Goal: Check status: Check status

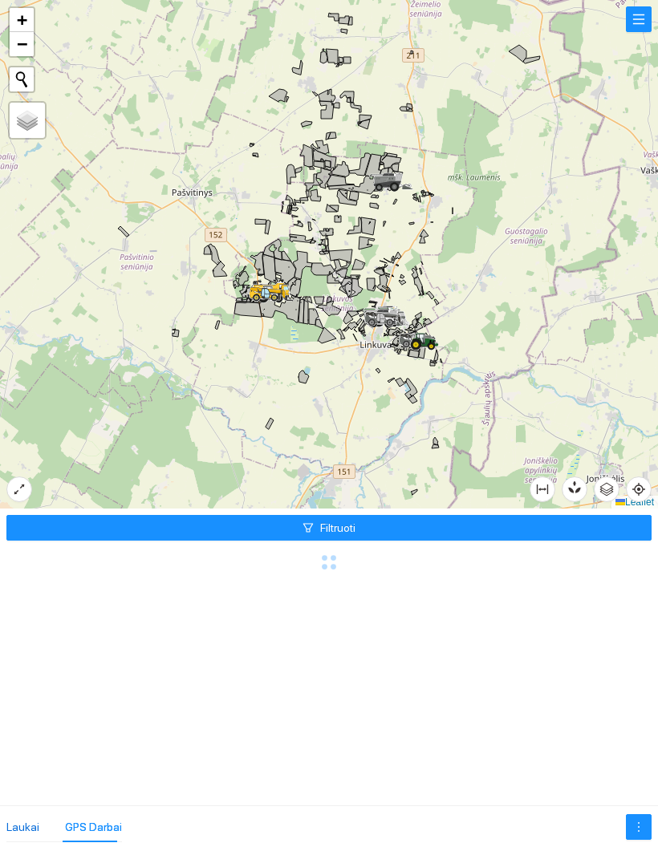
click at [26, 821] on div "Laukai" at bounding box center [22, 827] width 33 height 18
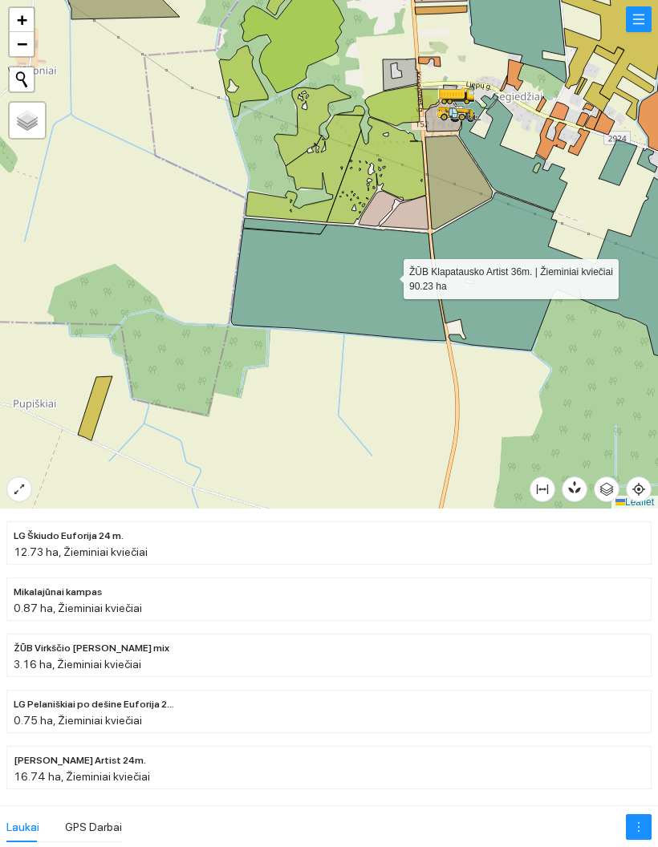
click at [389, 275] on icon at bounding box center [338, 283] width 215 height 116
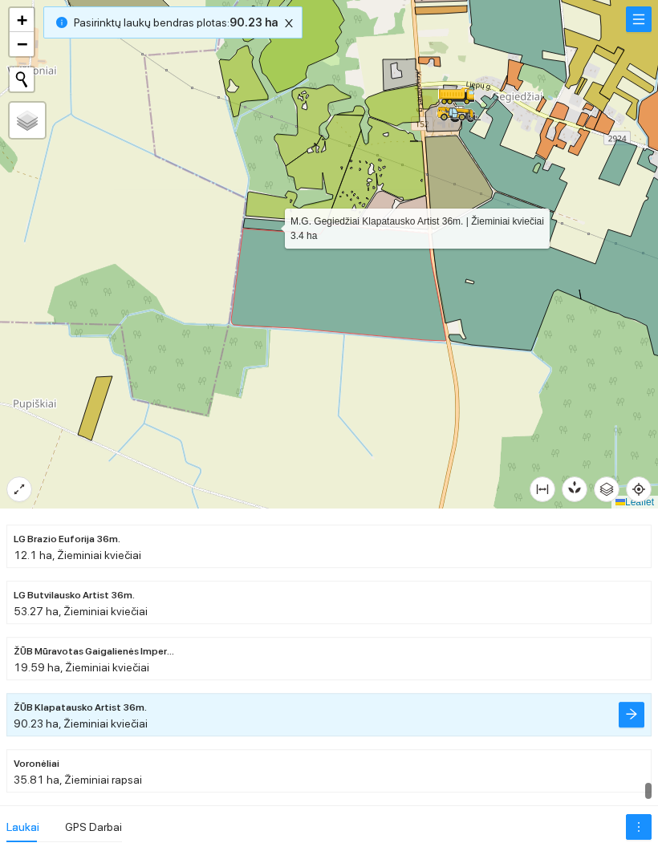
click at [270, 225] on icon at bounding box center [284, 226] width 83 height 16
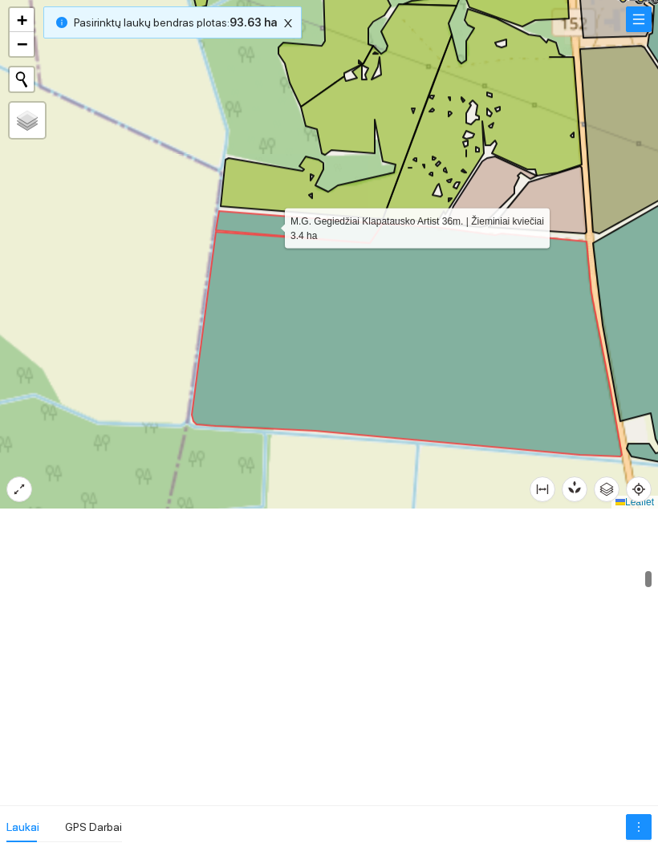
scroll to position [3473, 0]
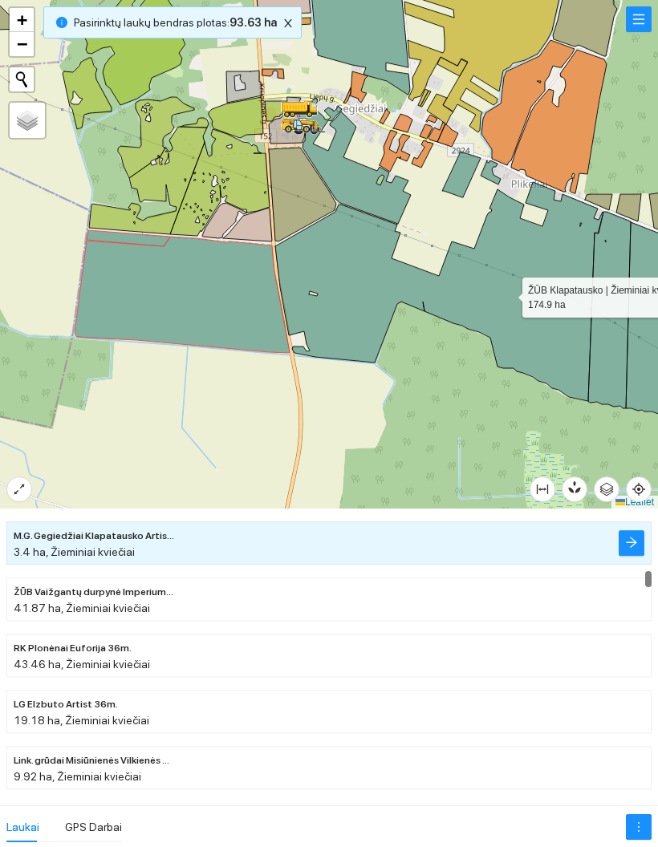
click at [508, 293] on icon at bounding box center [439, 291] width 328 height 219
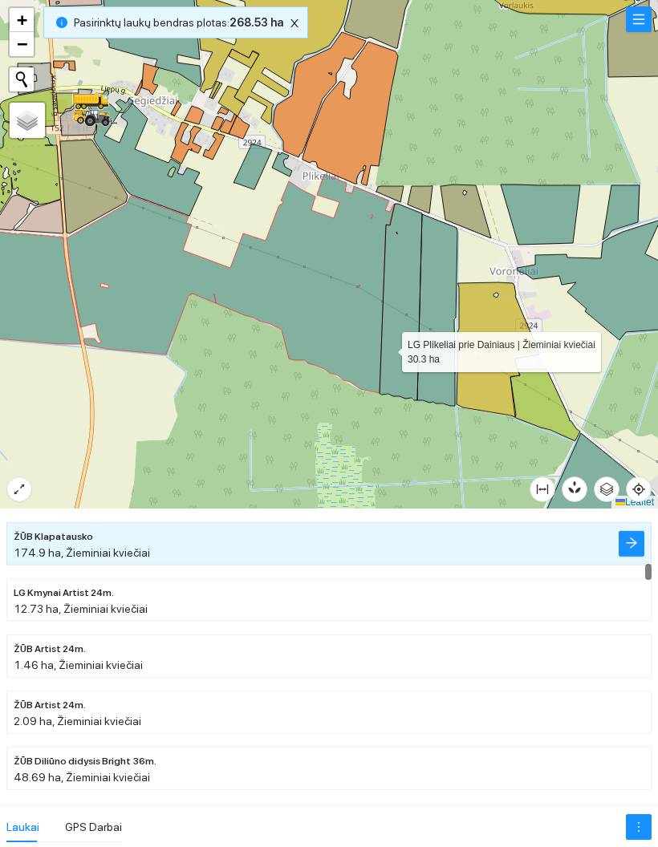
click at [387, 348] on icon at bounding box center [400, 302] width 43 height 197
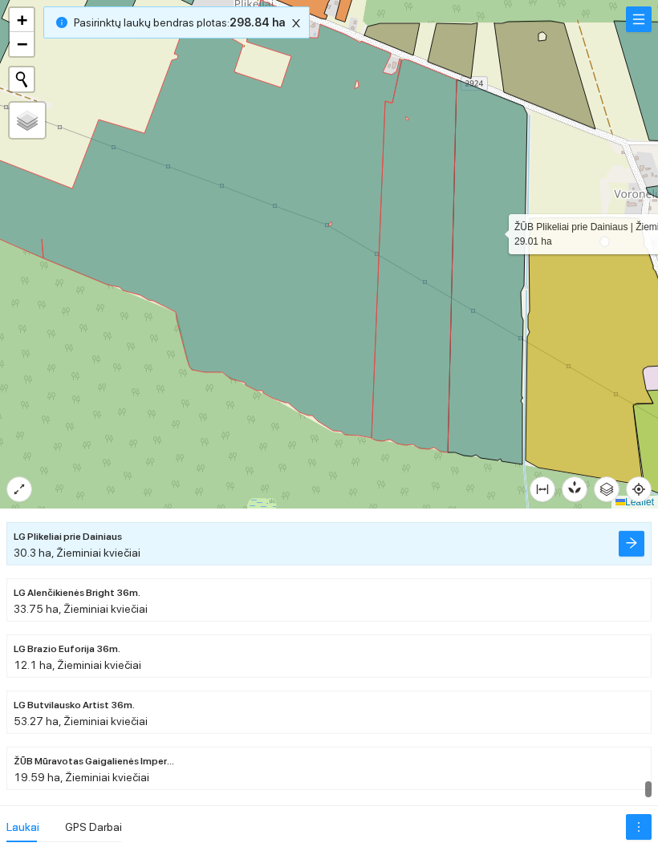
click at [494, 230] on icon at bounding box center [487, 271] width 79 height 385
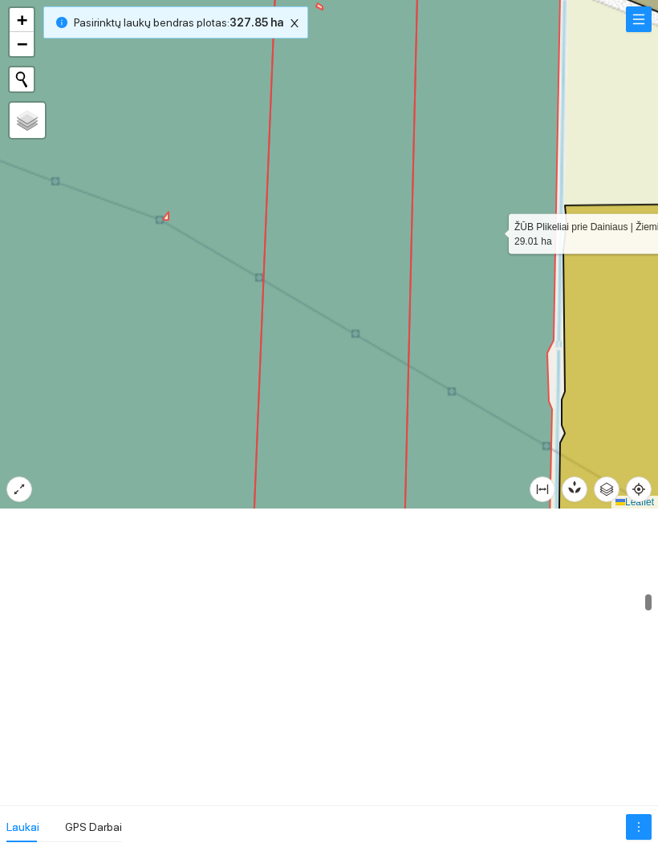
scroll to position [4931, 0]
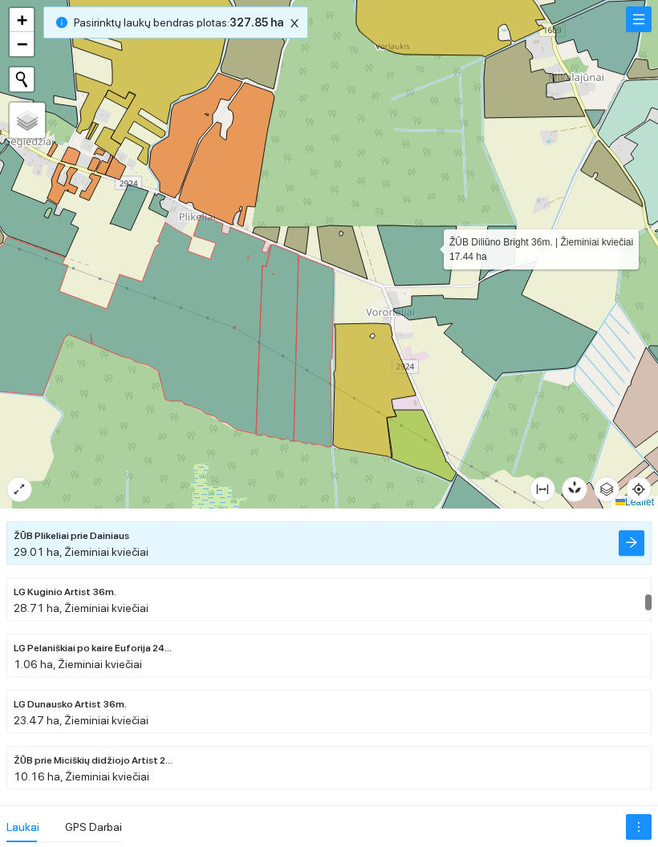
click at [429, 245] on icon at bounding box center [416, 255] width 79 height 60
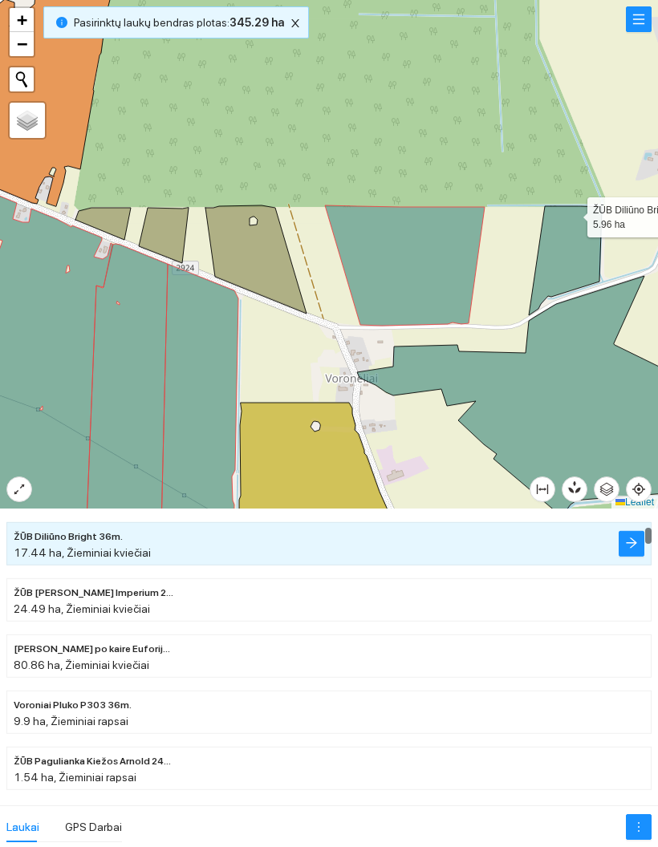
click at [572, 213] on icon at bounding box center [565, 260] width 73 height 109
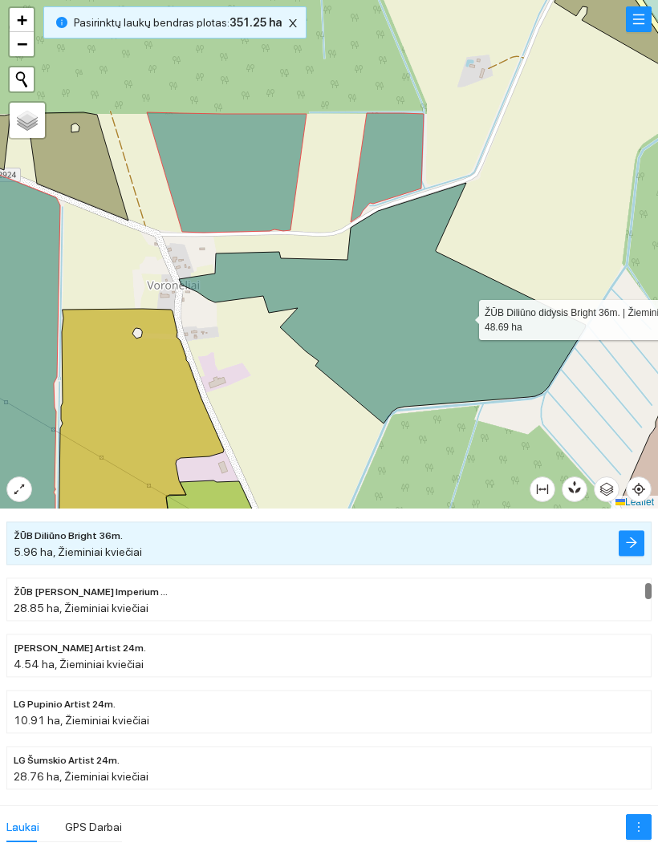
click at [464, 316] on icon at bounding box center [382, 303] width 407 height 241
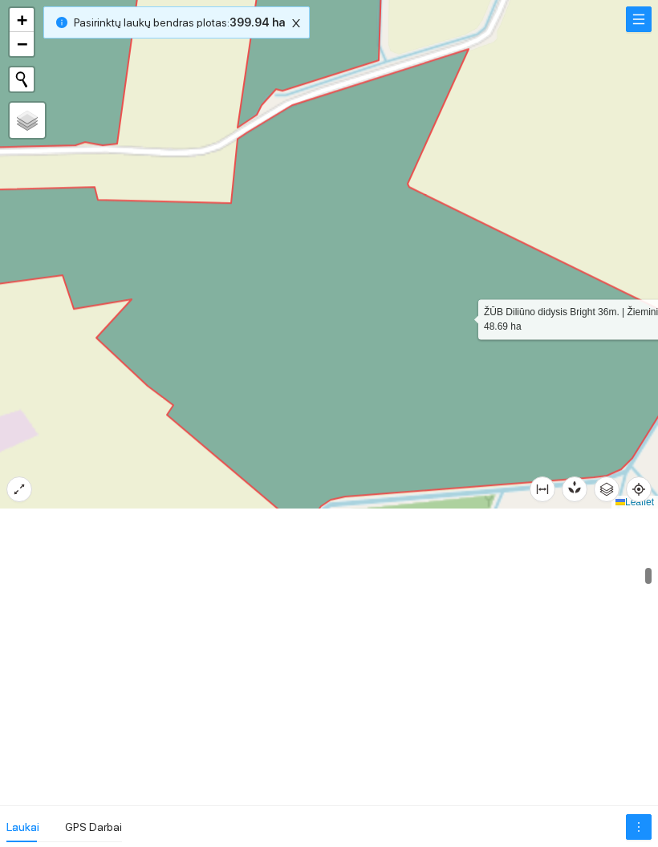
scroll to position [3250, 0]
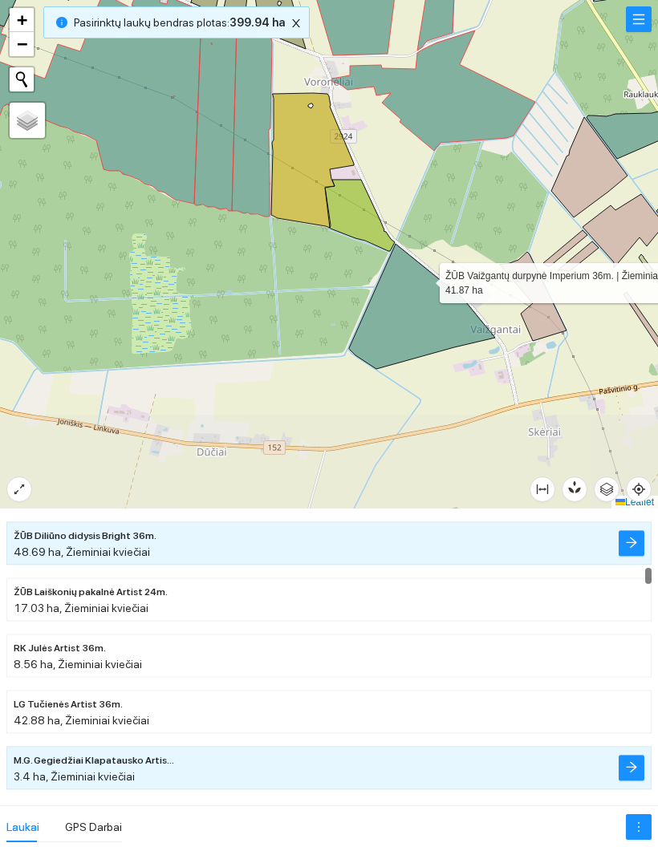
click at [425, 278] on icon at bounding box center [422, 306] width 146 height 125
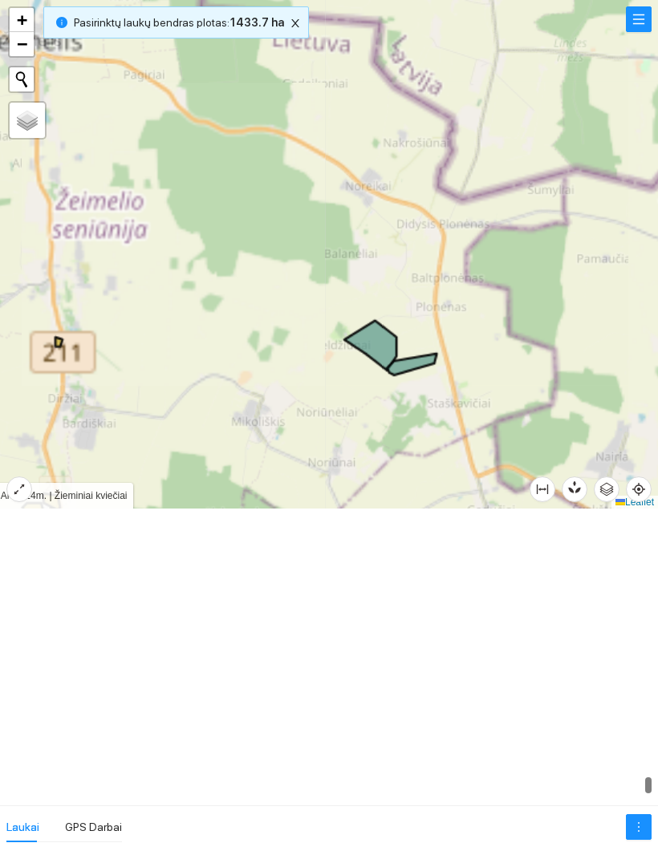
scroll to position [16252, 0]
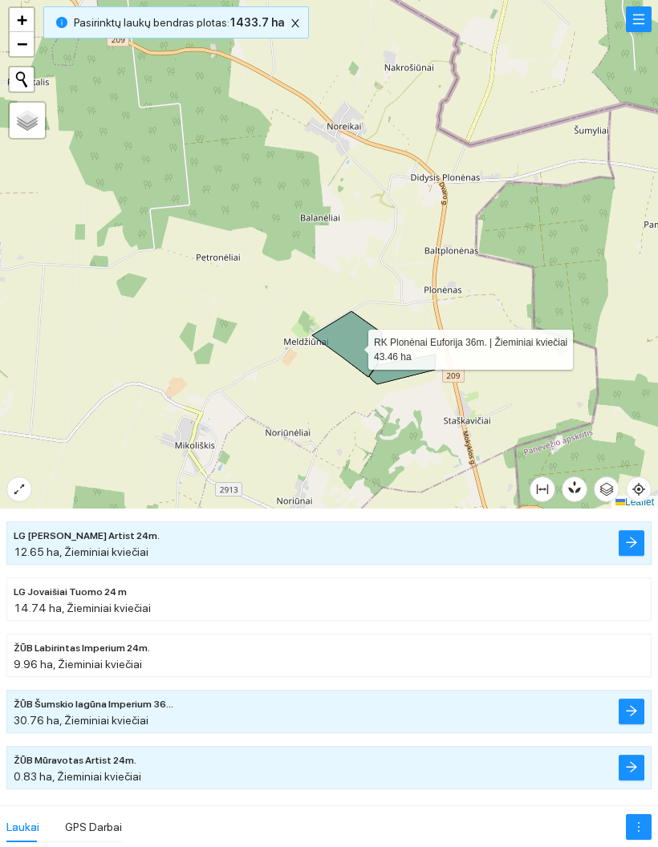
click at [354, 346] on icon at bounding box center [347, 344] width 70 height 66
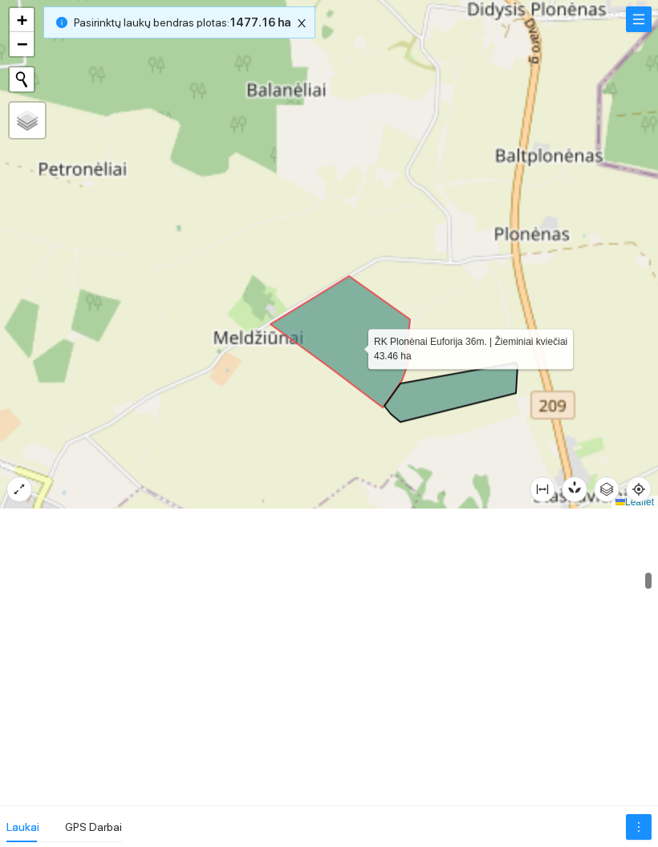
scroll to position [3589, 0]
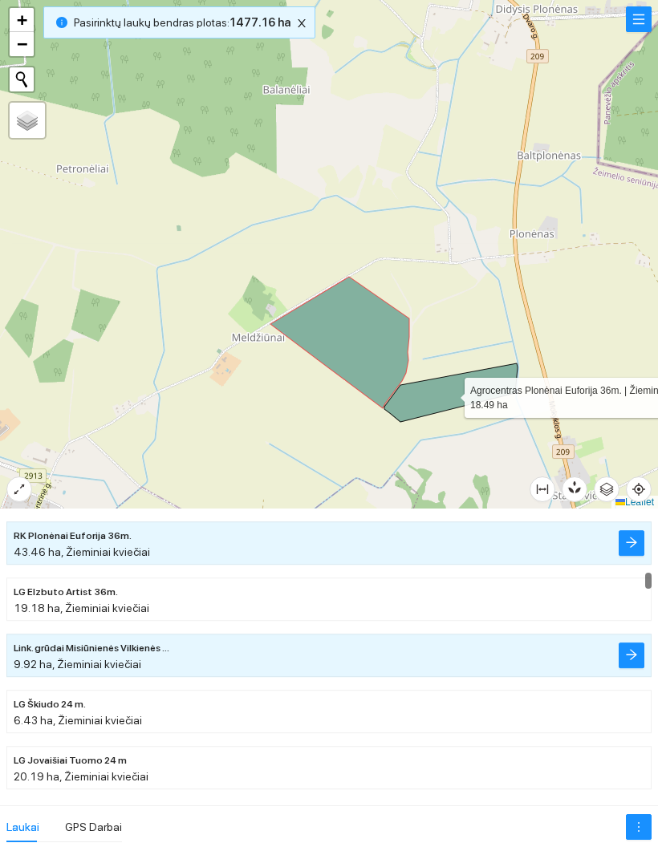
click at [449, 394] on icon at bounding box center [450, 392] width 133 height 59
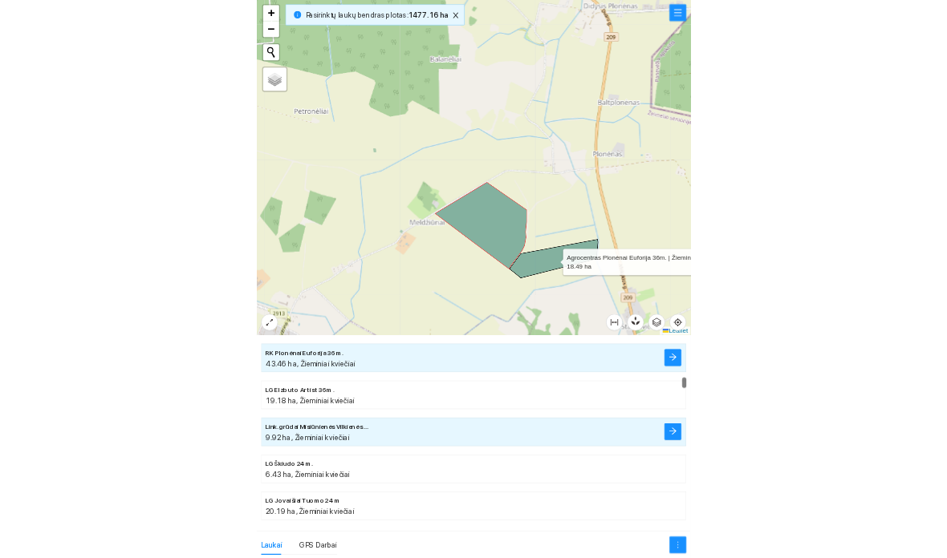
scroll to position [4656, 0]
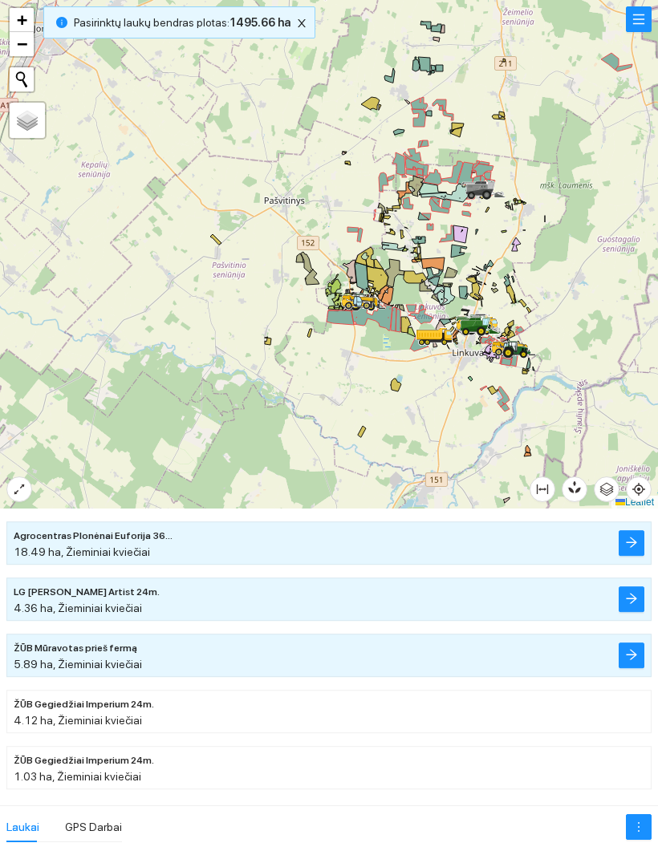
click at [590, 194] on div at bounding box center [329, 254] width 658 height 509
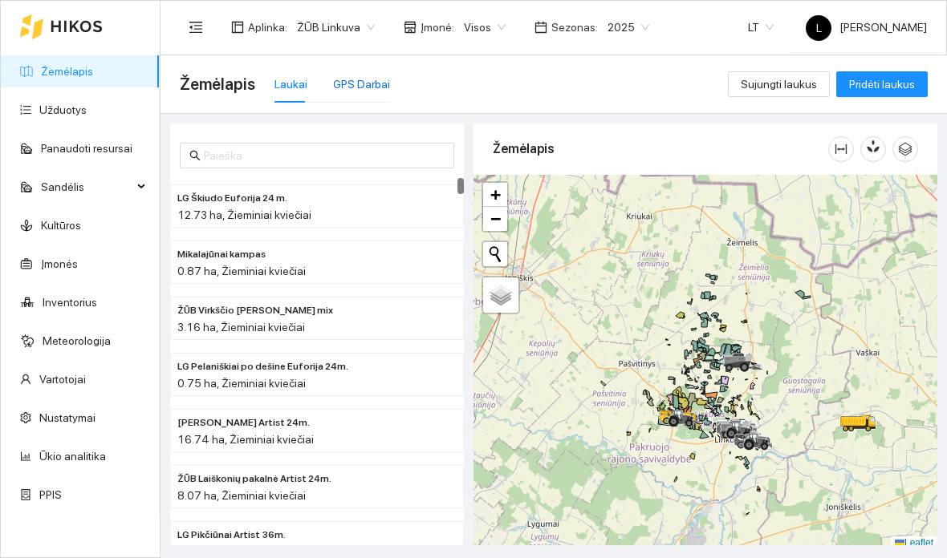
click at [368, 77] on div "GPS Darbai" at bounding box center [361, 84] width 57 height 18
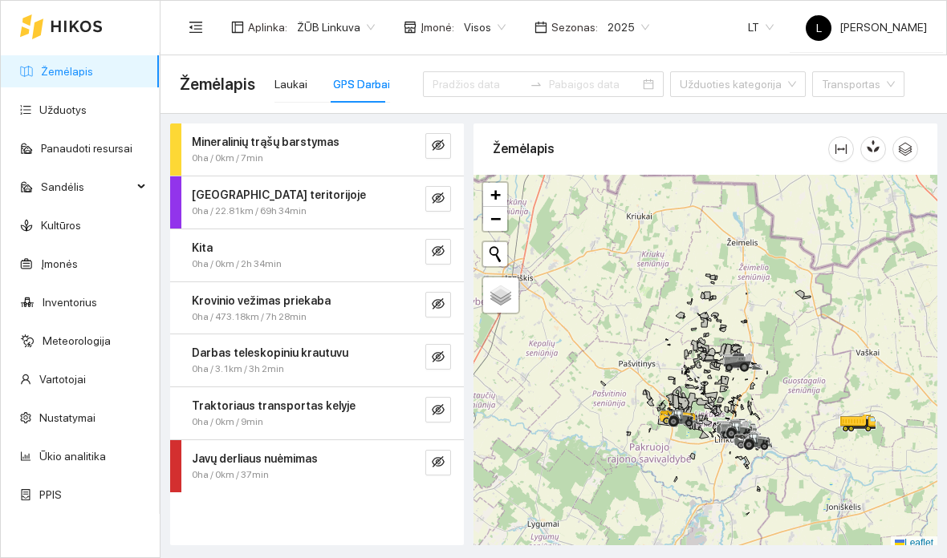
click at [479, 84] on input at bounding box center [477, 84] width 91 height 18
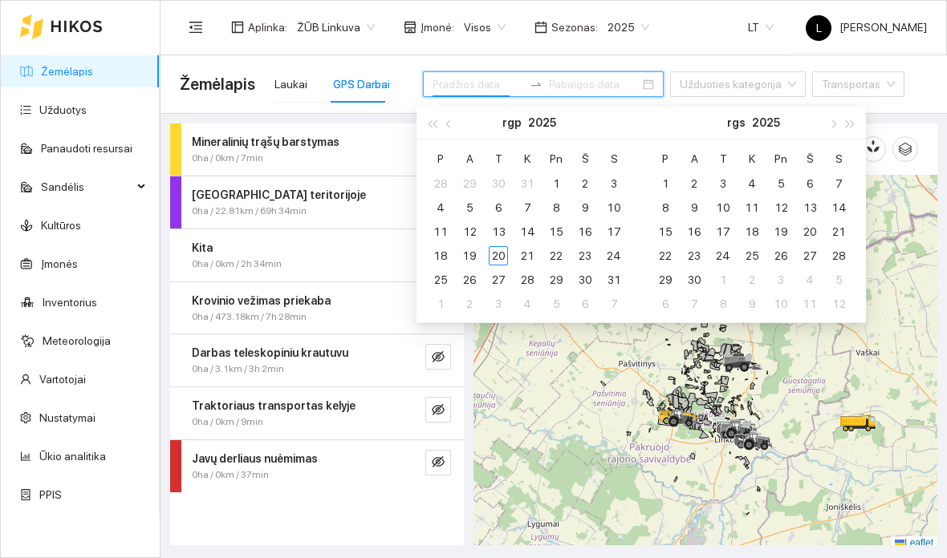
click at [455, 130] on button "button" at bounding box center [449, 123] width 18 height 32
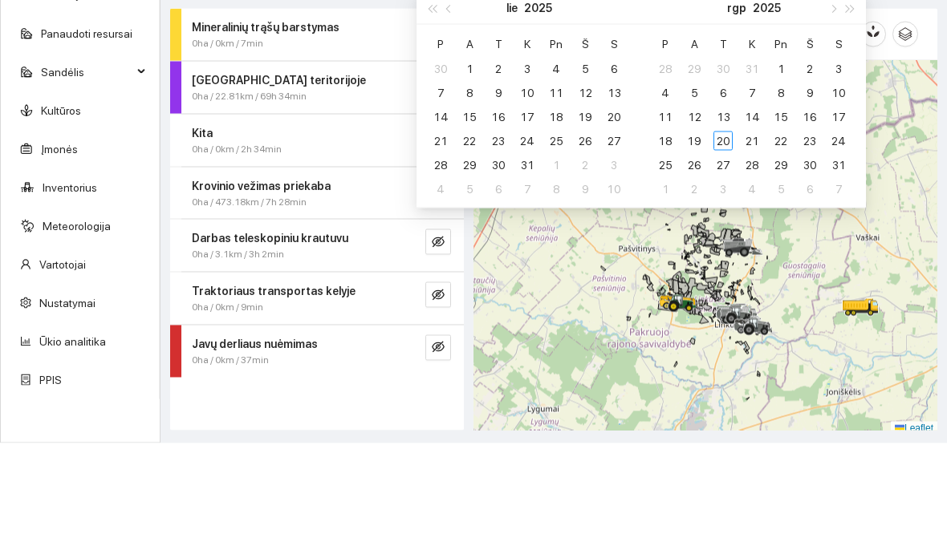
type input "2025-07-07"
click at [437, 205] on div "7" at bounding box center [440, 207] width 19 height 19
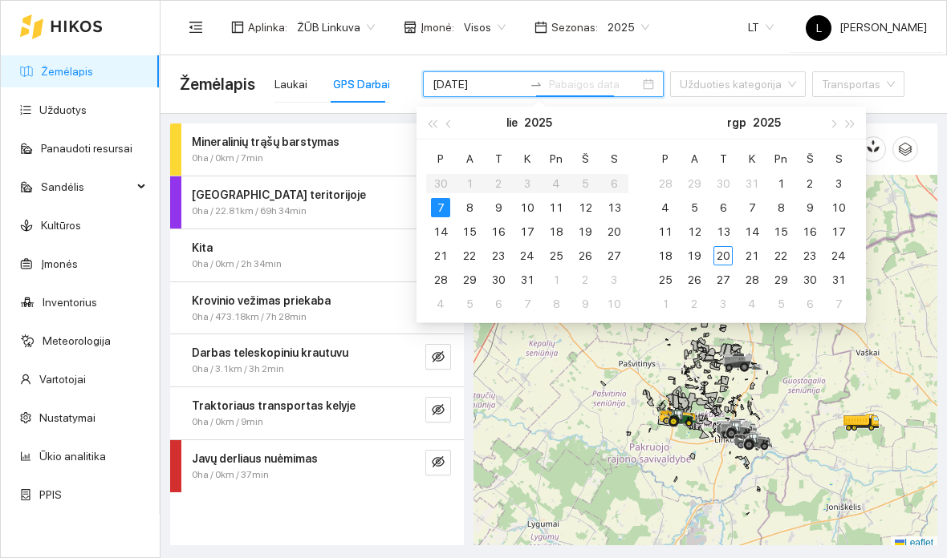
click at [440, 210] on div "7" at bounding box center [440, 207] width 19 height 19
type input "2025-07-07"
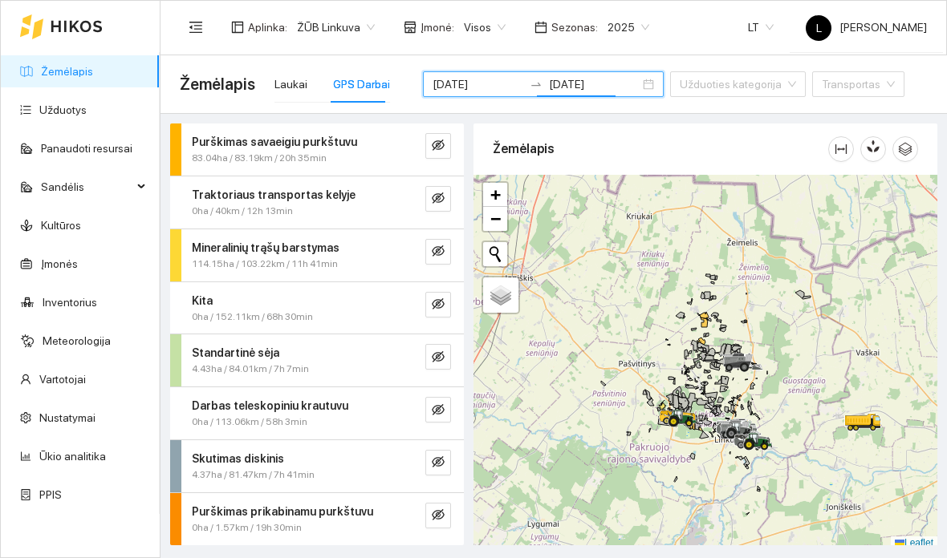
click at [441, 242] on button "button" at bounding box center [438, 252] width 26 height 26
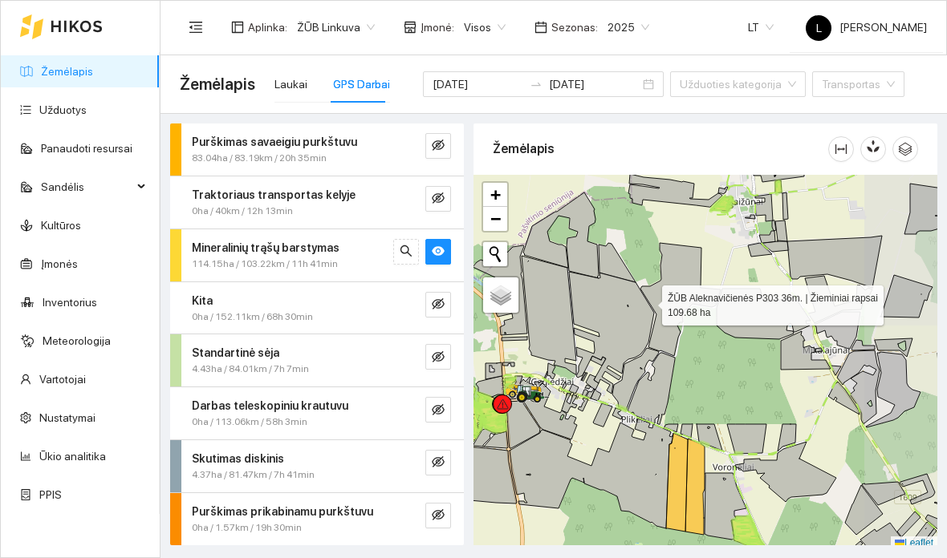
click at [331, 245] on div "Mineralinių trąšų barstymas" at bounding box center [290, 248] width 197 height 18
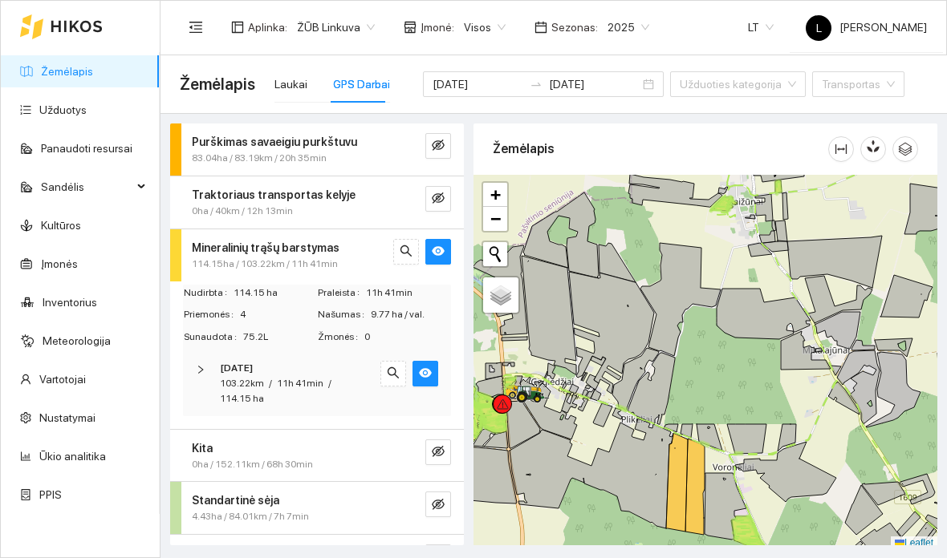
click at [333, 381] on div "103.22km / 11h 41min / 114.15 ha" at bounding box center [295, 391] width 150 height 30
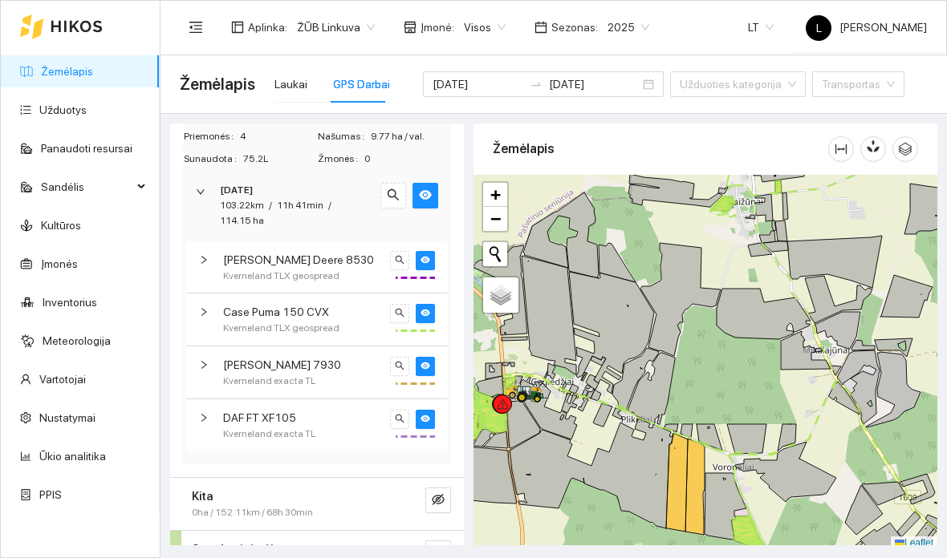
scroll to position [180, 0]
click at [425, 355] on button "button" at bounding box center [425, 364] width 19 height 19
click at [432, 408] on button "button" at bounding box center [425, 417] width 19 height 19
click at [427, 255] on icon "eye" at bounding box center [425, 258] width 10 height 7
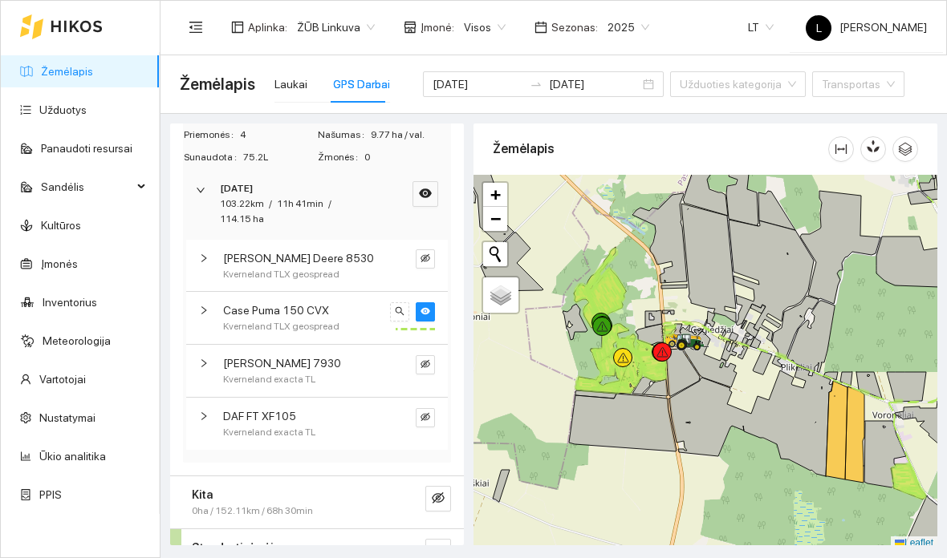
click at [343, 303] on div "Case Puma 150 CVX" at bounding box center [303, 311] width 161 height 18
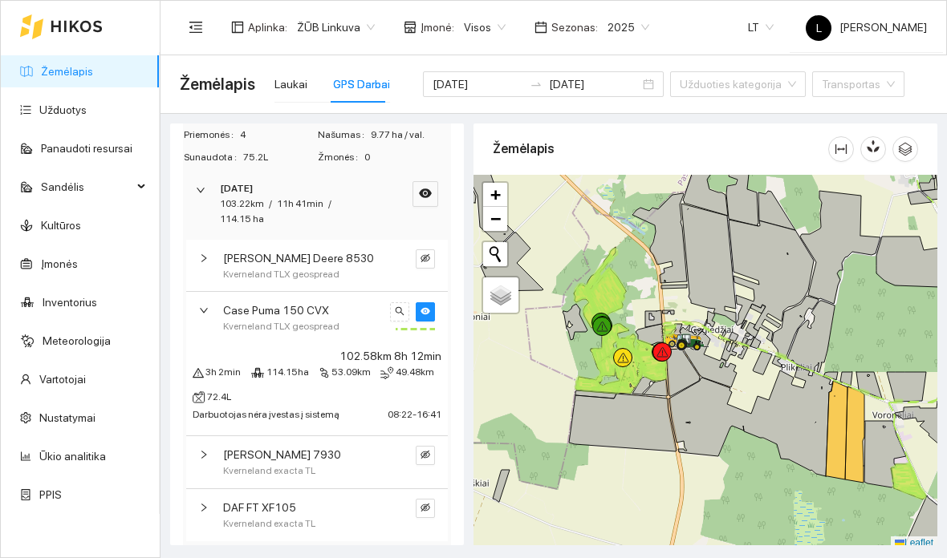
click at [419, 312] on button "button" at bounding box center [425, 311] width 19 height 19
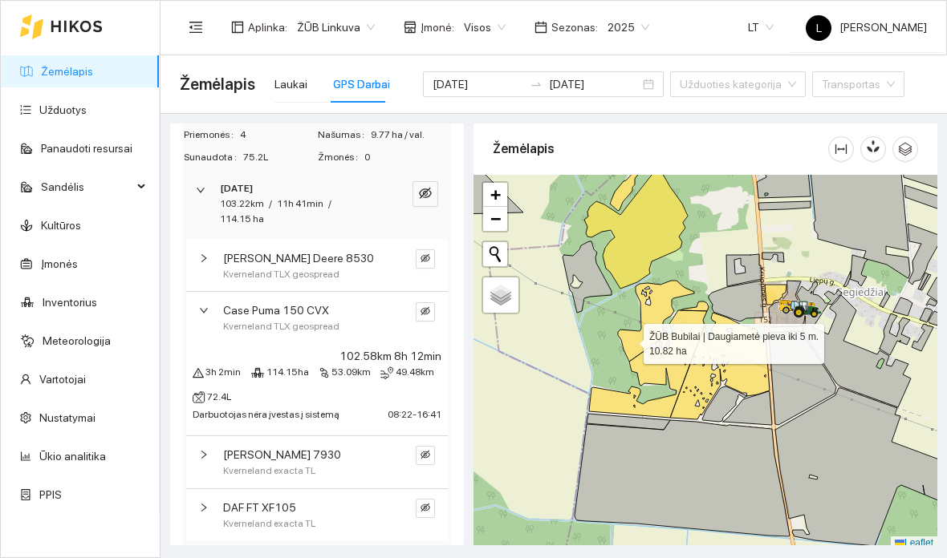
click at [629, 340] on icon at bounding box center [656, 321] width 76 height 81
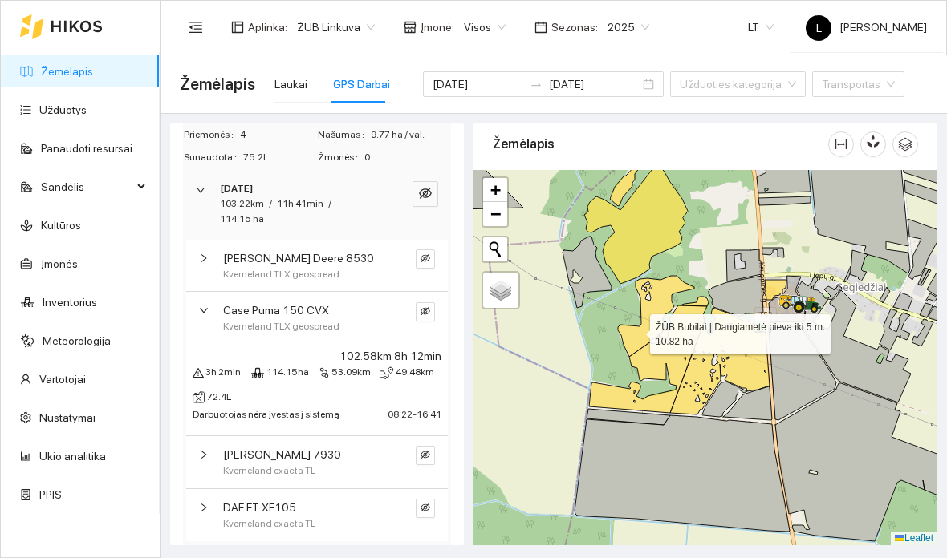
click at [635, 279] on icon at bounding box center [656, 316] width 76 height 81
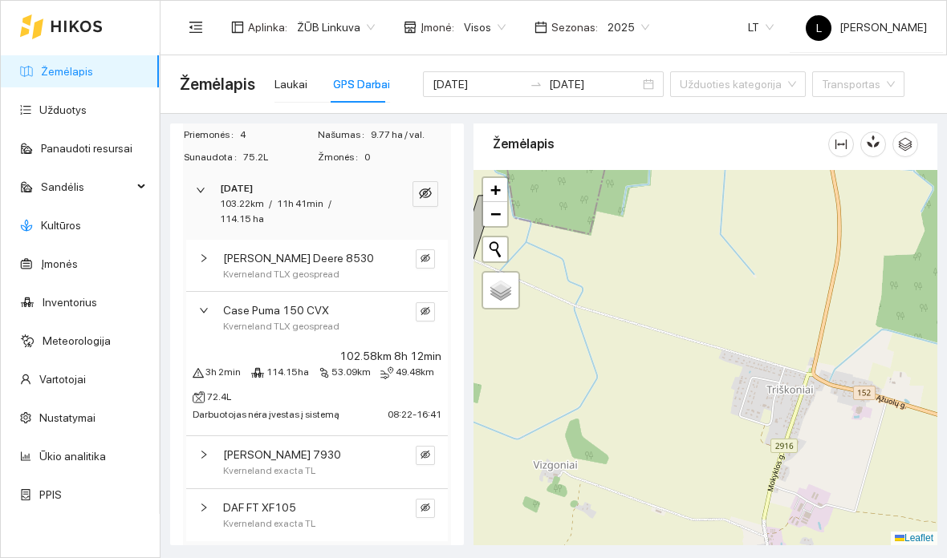
click at [81, 219] on link "Kultūros" at bounding box center [61, 225] width 40 height 13
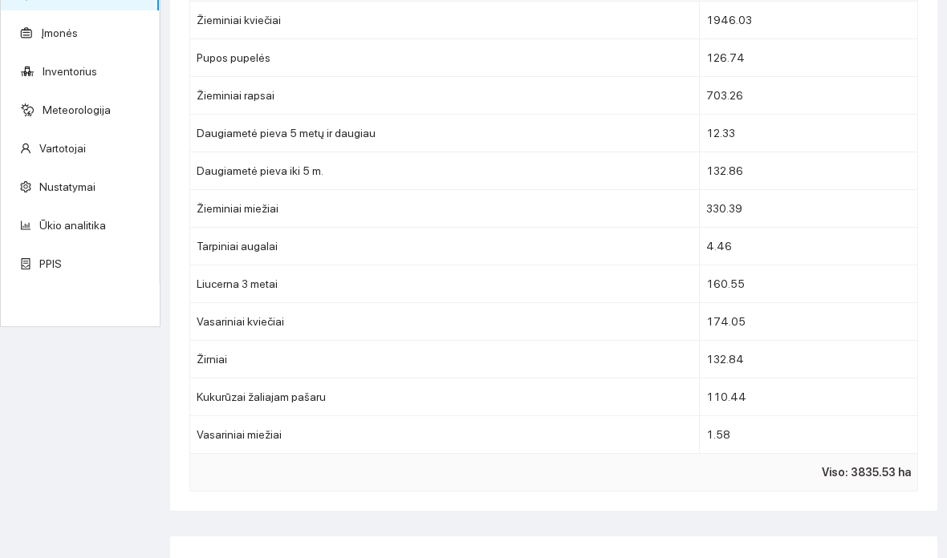
scroll to position [243, 0]
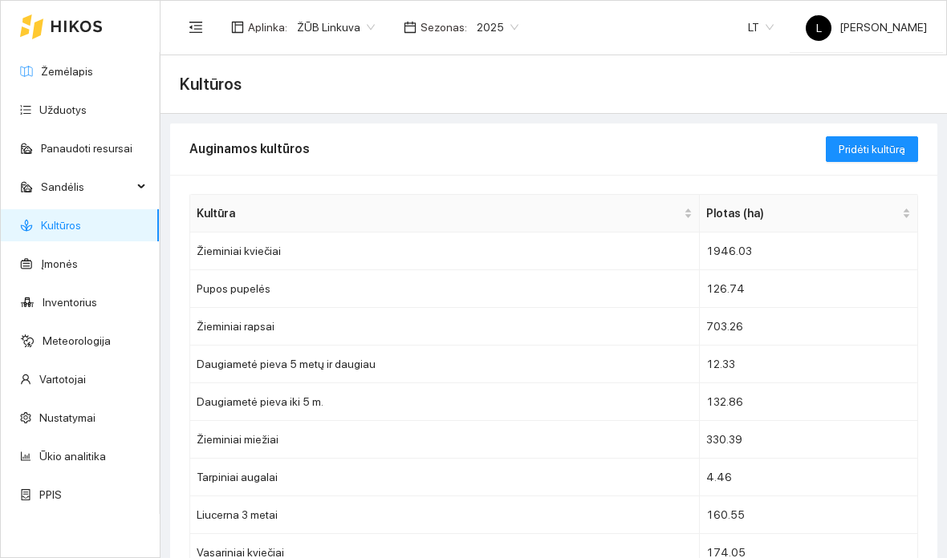
click at [51, 78] on link "Žemėlapis" at bounding box center [67, 71] width 52 height 13
